Goal: Information Seeking & Learning: Compare options

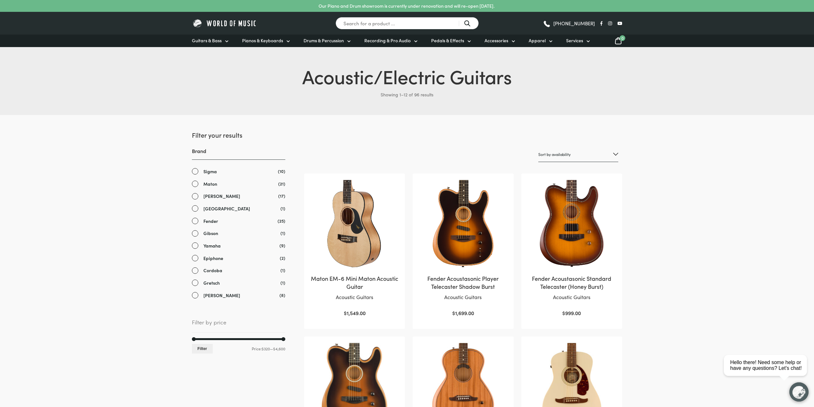
click at [574, 156] on select "Sort by popularity Sort by average rating Sort by latest Sort by price: low to …" at bounding box center [578, 154] width 80 height 15
select select "price"
click at [538, 147] on select "Sort by popularity Sort by average rating Sort by latest Sort by price: low to …" at bounding box center [578, 154] width 80 height 15
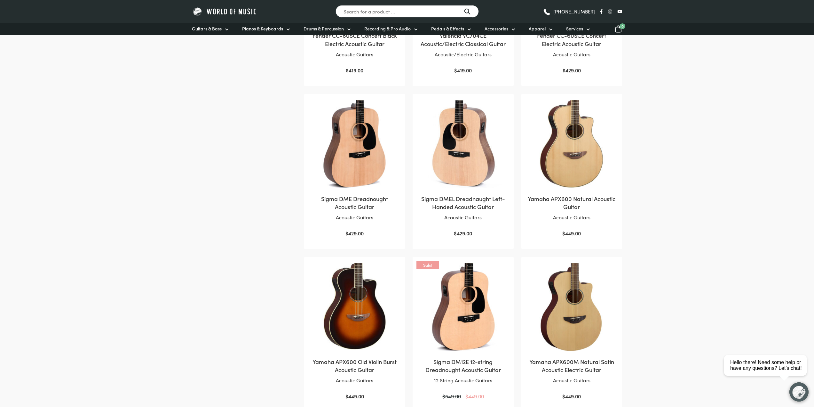
scroll to position [320, 0]
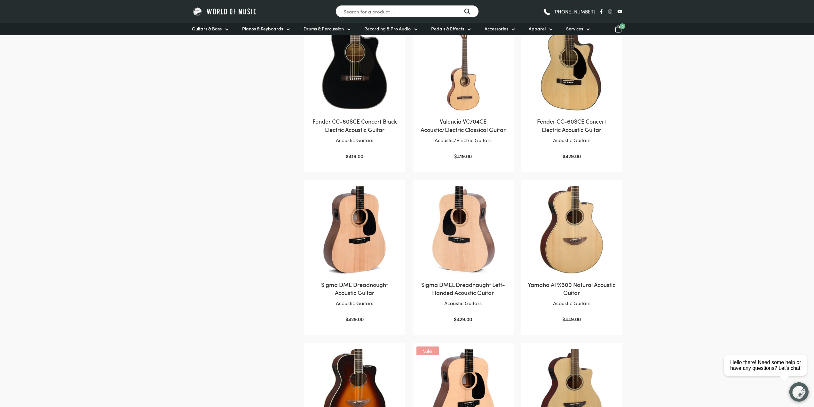
click at [349, 235] on img at bounding box center [355, 230] width 88 height 88
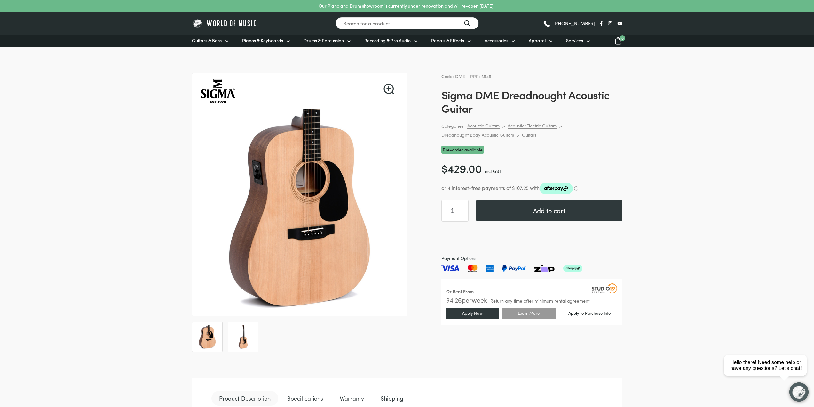
click at [241, 333] on img at bounding box center [243, 337] width 24 height 24
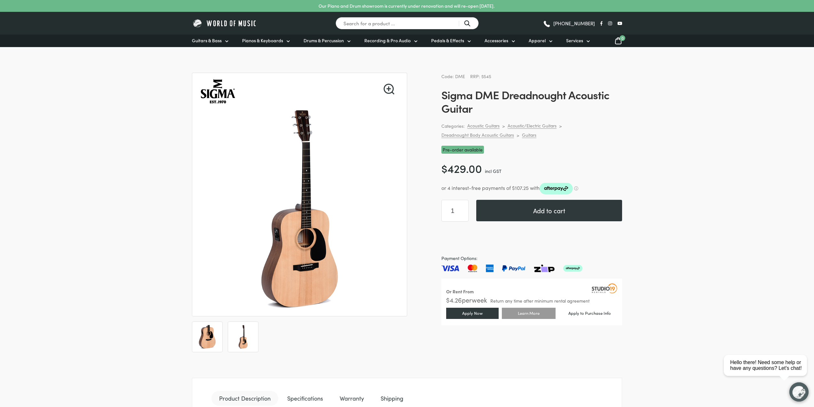
click at [203, 335] on img at bounding box center [207, 337] width 24 height 24
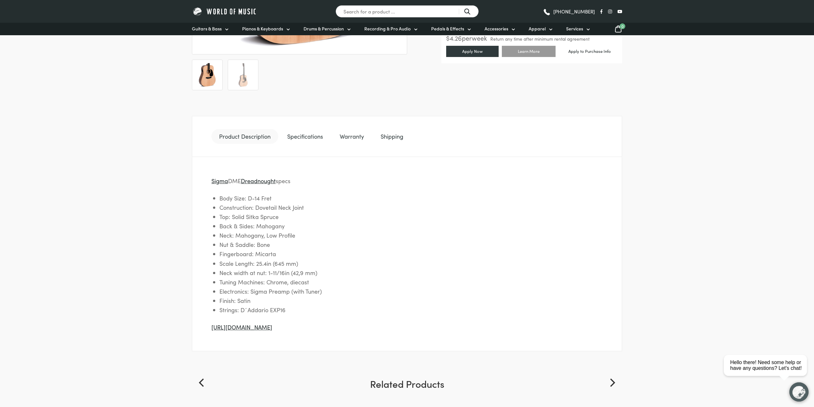
scroll to position [277, 0]
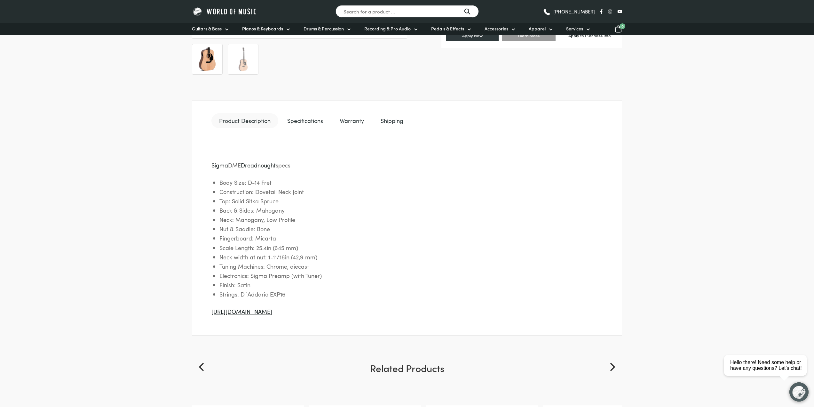
click at [313, 118] on link "Specifications" at bounding box center [305, 120] width 51 height 15
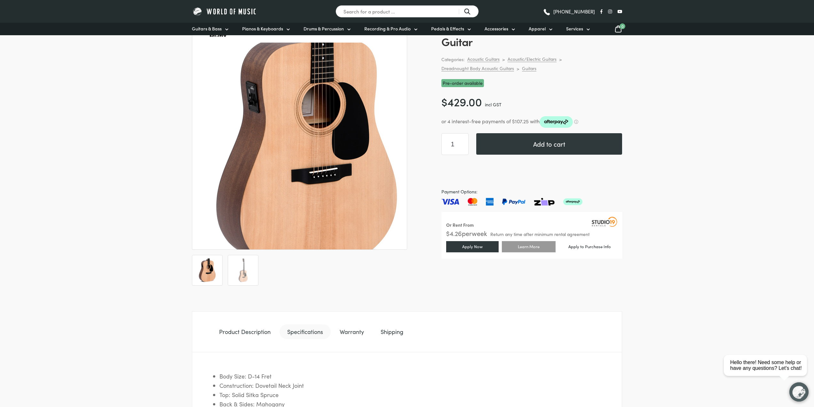
scroll to position [0, 0]
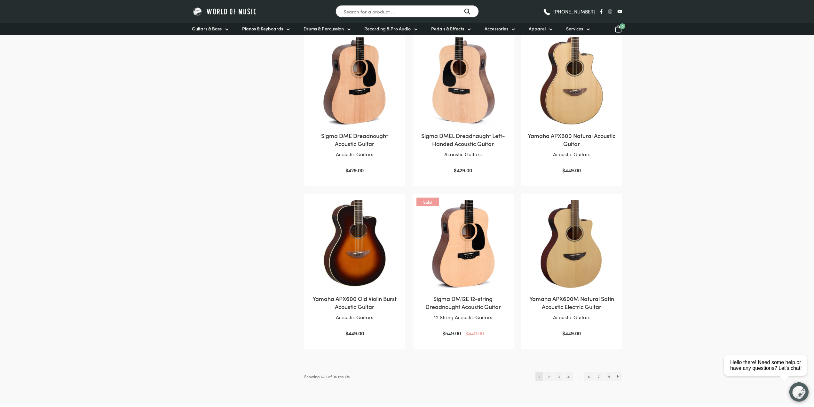
scroll to position [469, 0]
click at [548, 375] on link "2" at bounding box center [549, 375] width 9 height 9
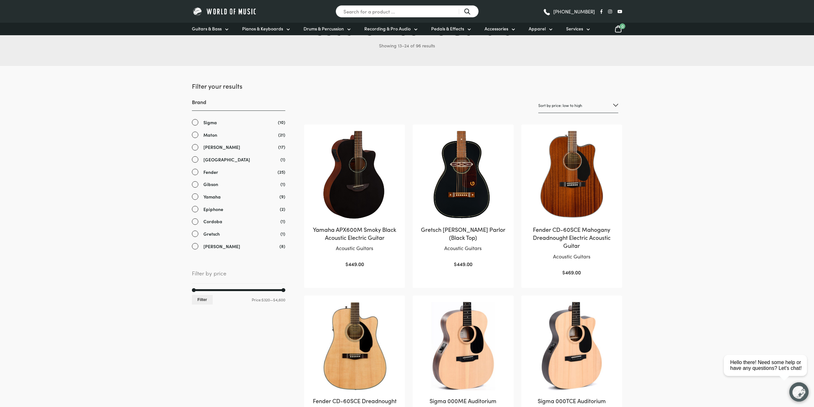
scroll to position [43, 0]
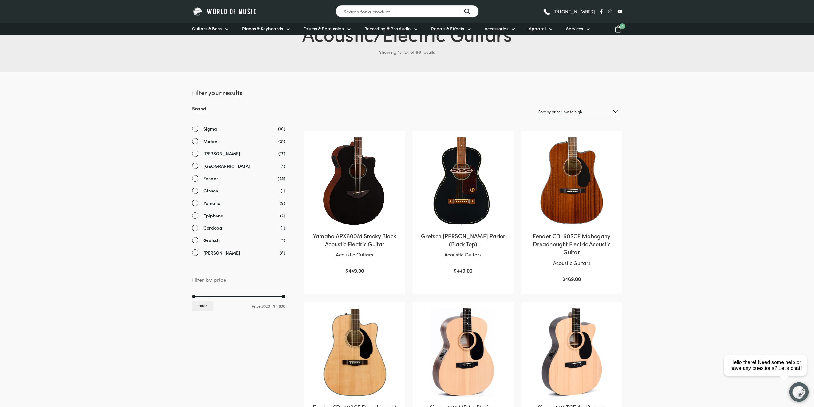
click at [195, 130] on link "Sigma" at bounding box center [238, 128] width 93 height 7
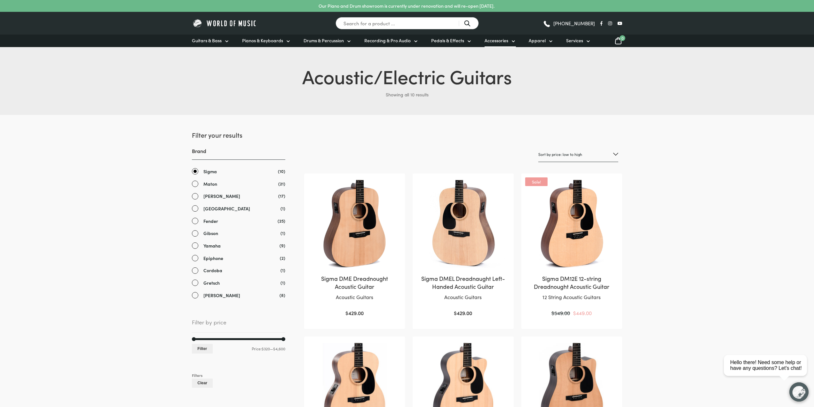
click at [498, 41] on span "Accessories" at bounding box center [497, 40] width 24 height 7
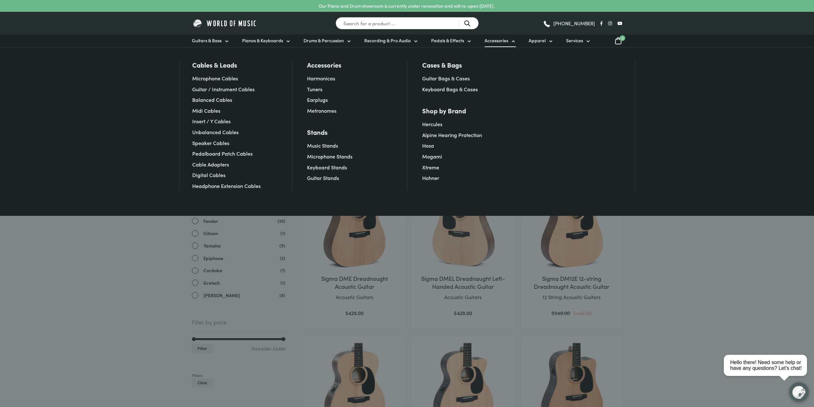
click at [61, 102] on div "Cables & Leads Microphone Cables Guitar / Instrument Cables Balanced Cables Mid…" at bounding box center [407, 131] width 814 height 169
click at [449, 38] on span "Pedals & Effects" at bounding box center [447, 40] width 33 height 7
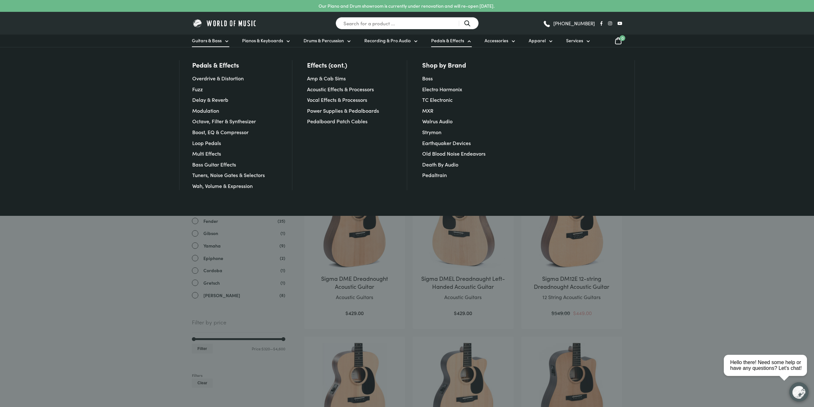
click at [219, 41] on span "Guitars & Bass" at bounding box center [207, 40] width 30 height 7
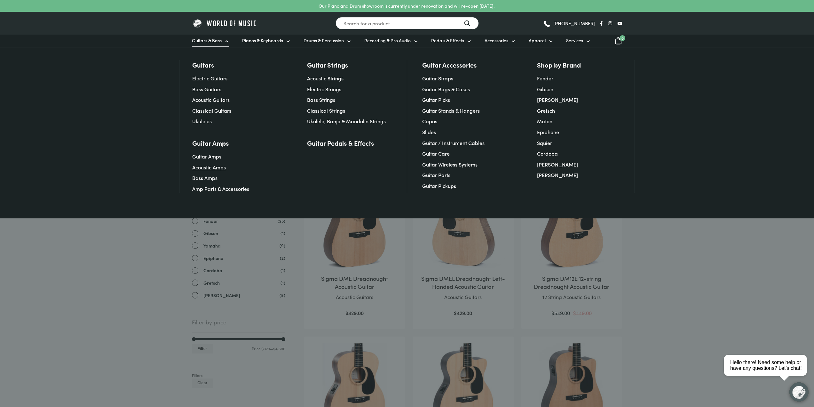
click at [211, 168] on link "Acoustic Amps" at bounding box center [209, 166] width 34 height 7
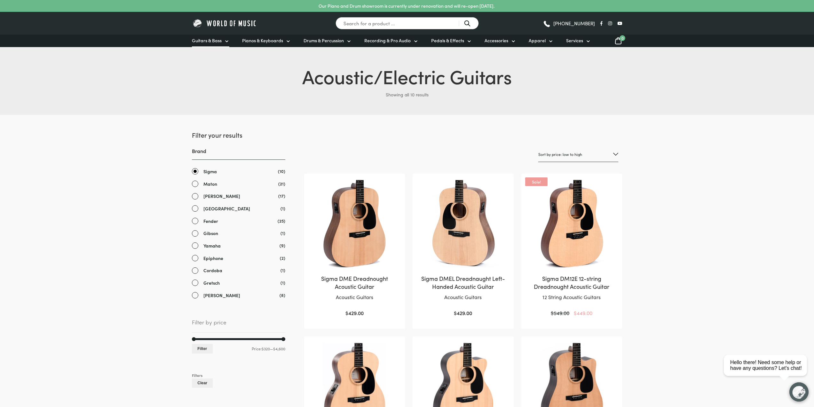
click at [210, 41] on span "Guitars & Bass" at bounding box center [207, 40] width 30 height 7
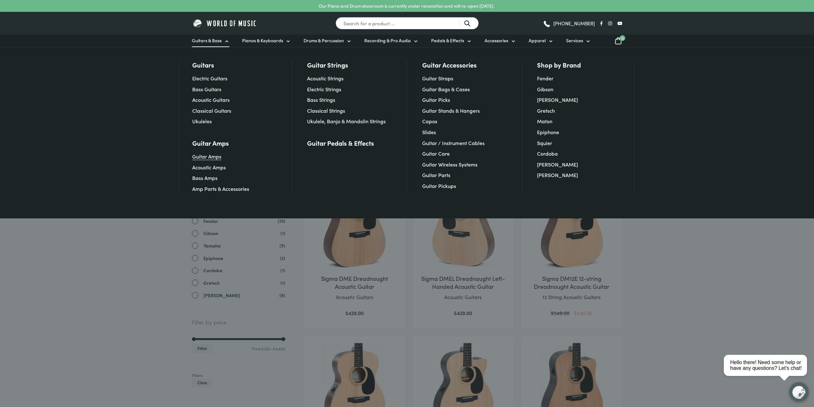
click at [211, 157] on link "Guitar Amps" at bounding box center [206, 156] width 29 height 7
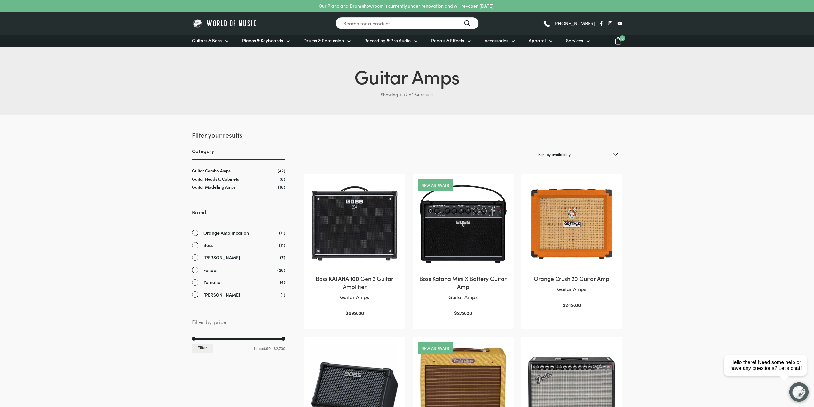
click at [586, 155] on select "Sort by popularity Sort by average rating Sort by latest Sort by price: low to …" at bounding box center [578, 154] width 80 height 15
select select "price"
click at [538, 147] on select "Sort by popularity Sort by average rating Sort by latest Sort by price: low to …" at bounding box center [578, 154] width 80 height 15
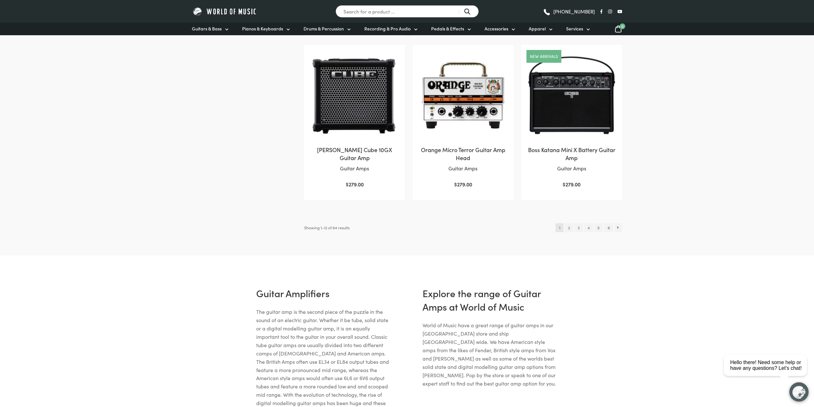
scroll to position [618, 0]
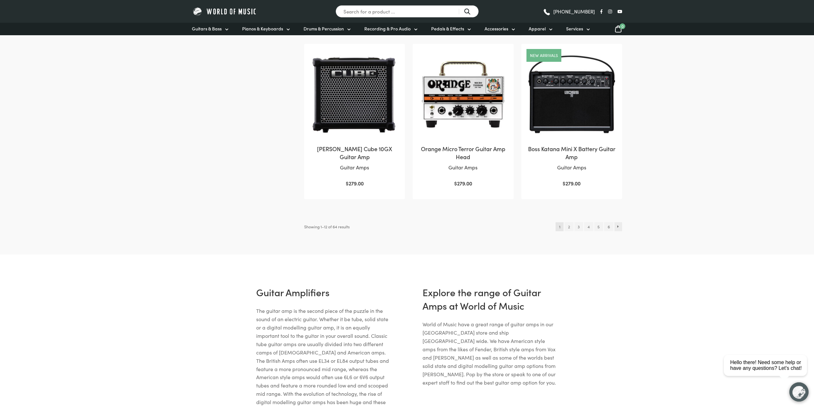
click at [616, 227] on link "→" at bounding box center [619, 226] width 8 height 9
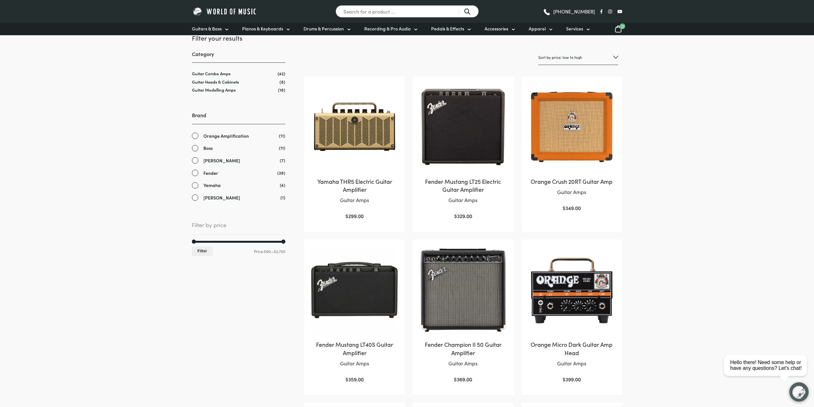
scroll to position [85, 0]
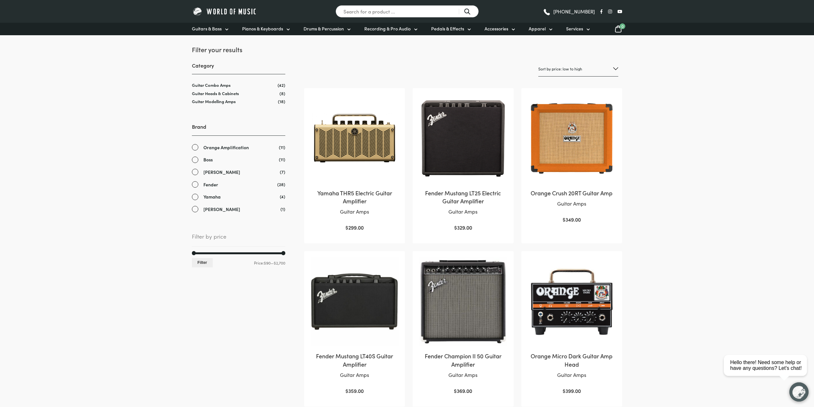
click at [473, 189] on h2 "Fender Mustang LT25 Electric Guitar Amplifier" at bounding box center [463, 197] width 88 height 16
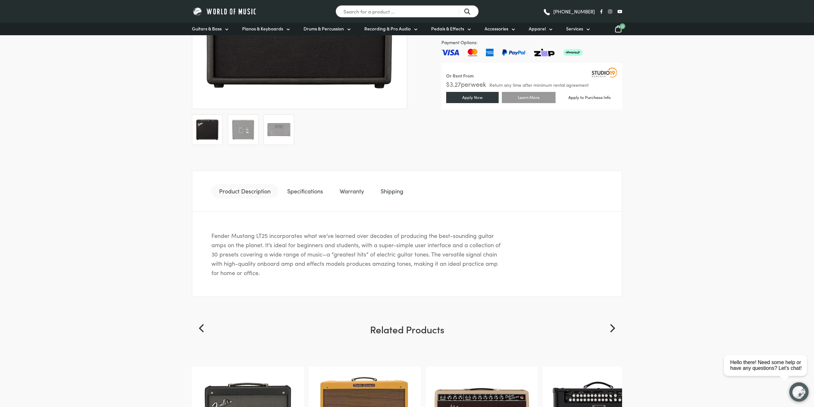
scroll to position [213, 0]
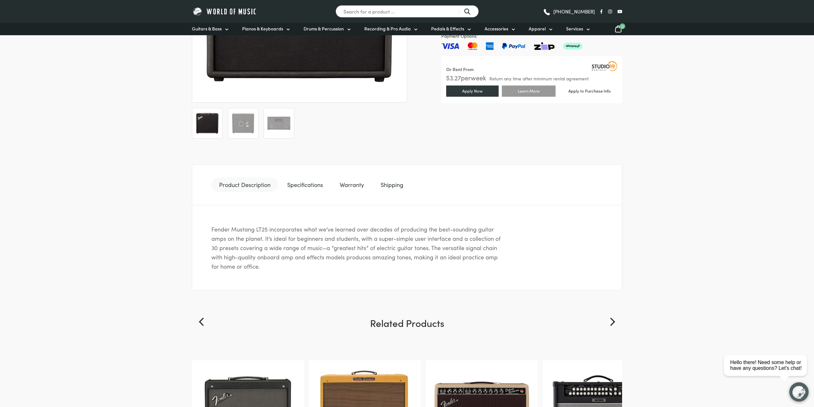
click at [315, 185] on link "Specifications" at bounding box center [305, 184] width 51 height 15
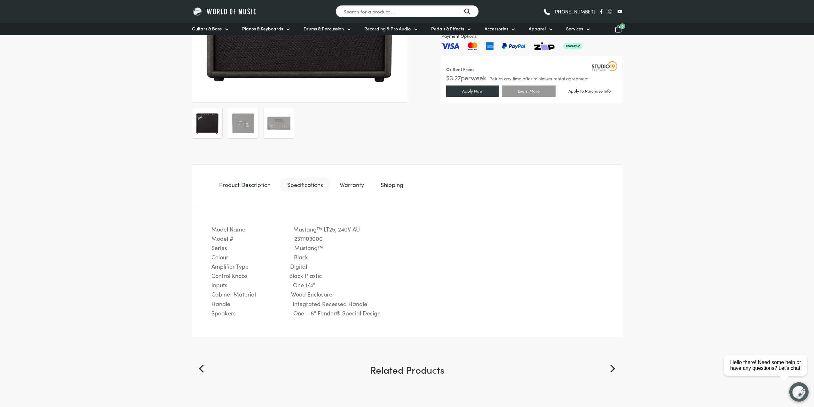
click at [234, 184] on link "Product Description" at bounding box center [244, 184] width 67 height 15
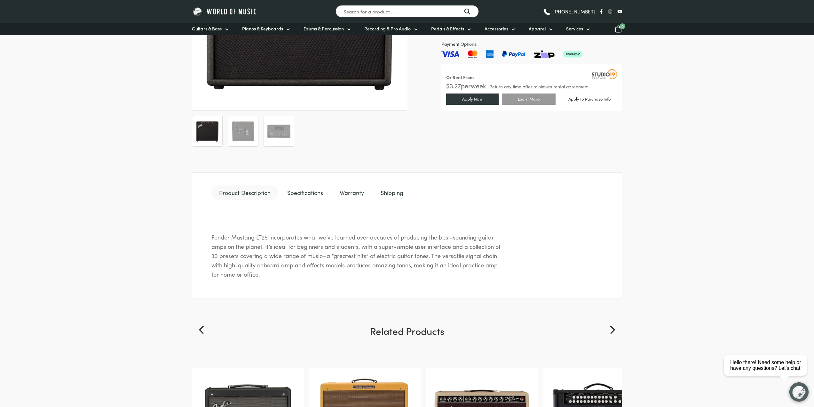
scroll to position [192, 0]
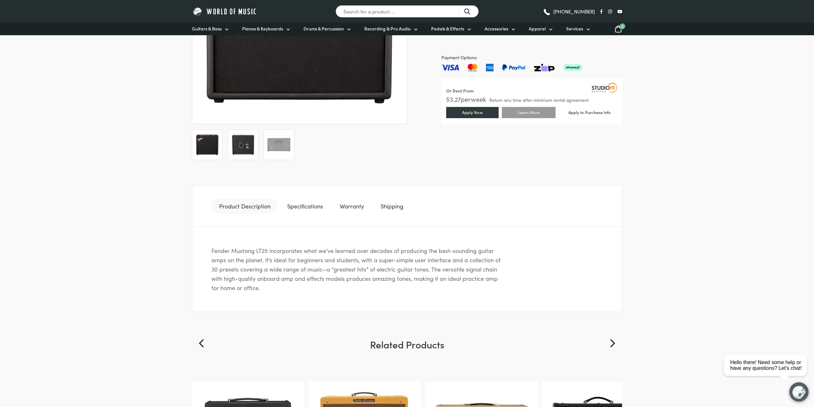
click at [241, 143] on img at bounding box center [243, 145] width 24 height 24
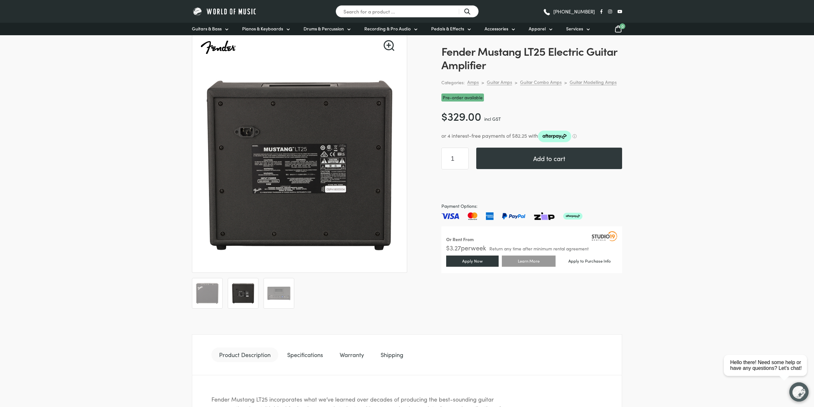
scroll to position [43, 0]
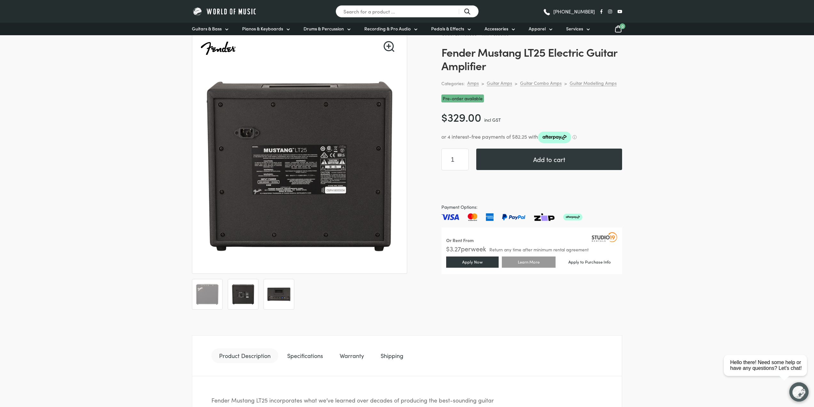
click at [281, 296] on img at bounding box center [279, 294] width 24 height 24
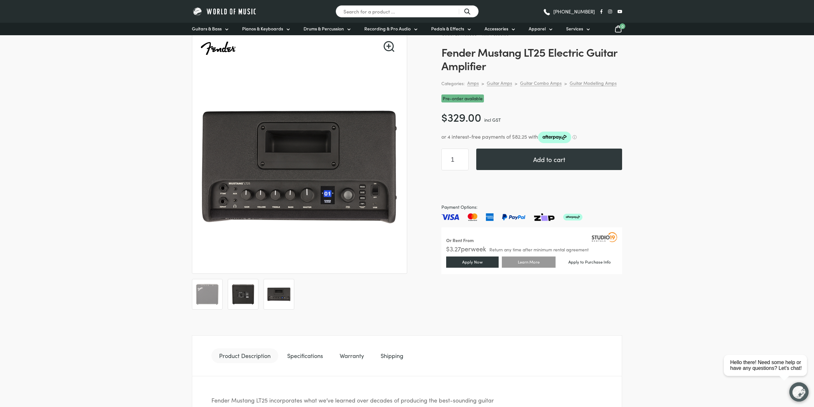
click at [248, 292] on img at bounding box center [243, 294] width 24 height 24
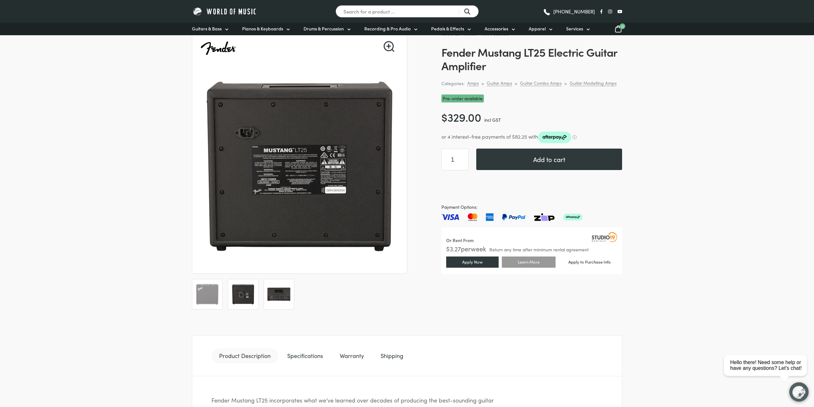
click at [281, 289] on img at bounding box center [279, 294] width 24 height 24
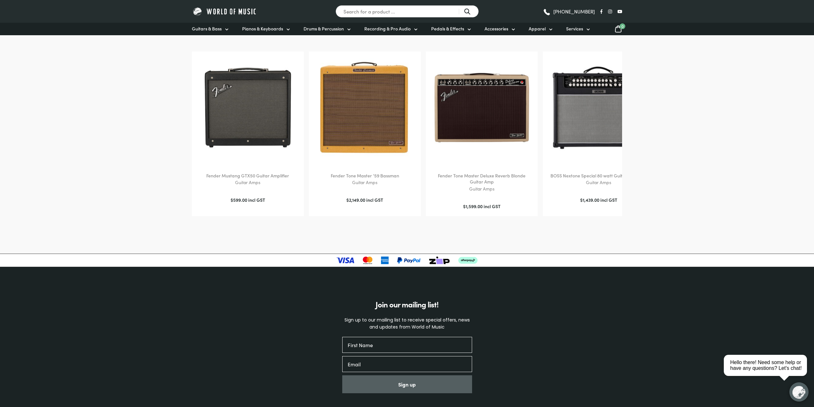
scroll to position [640, 0]
